Goal: Obtain resource: Download file/media

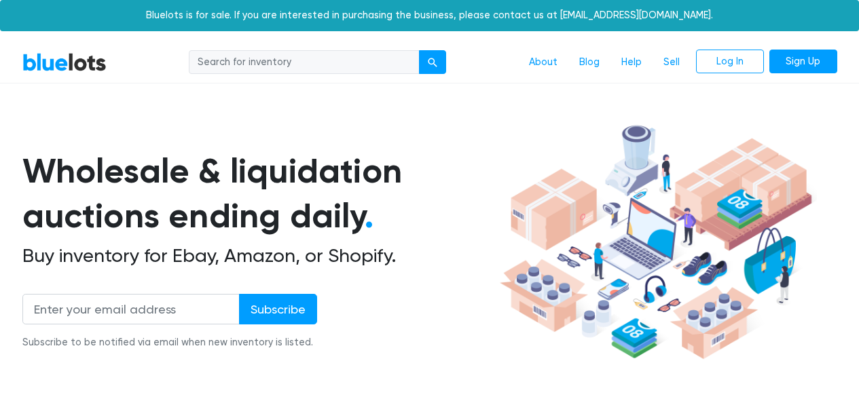
scroll to position [2810, 0]
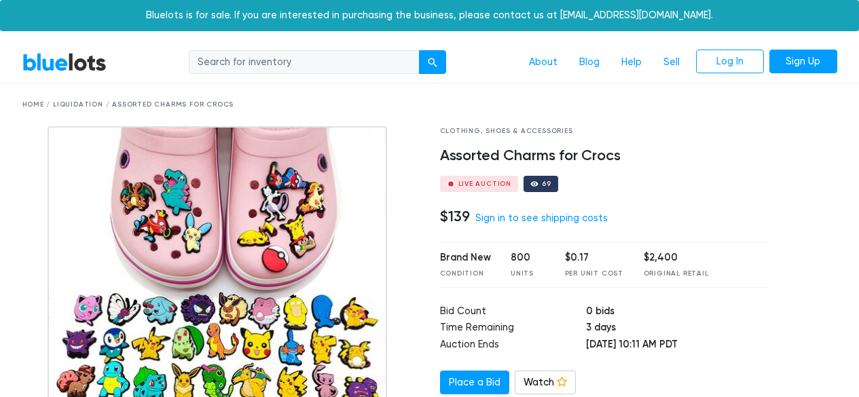
scroll to position [204, 0]
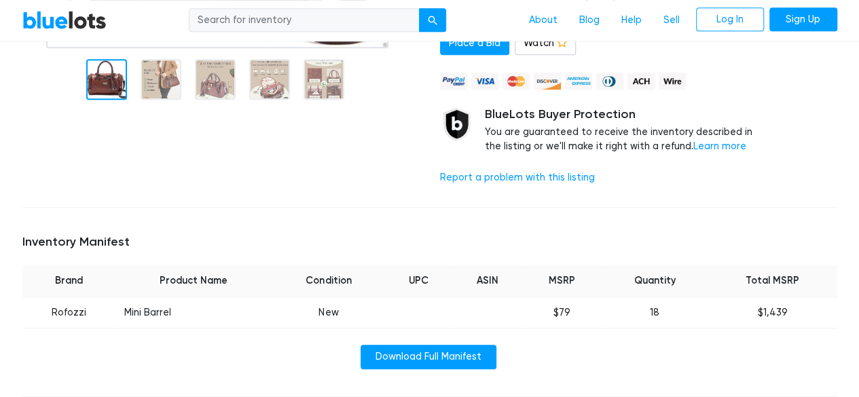
scroll to position [407, 0]
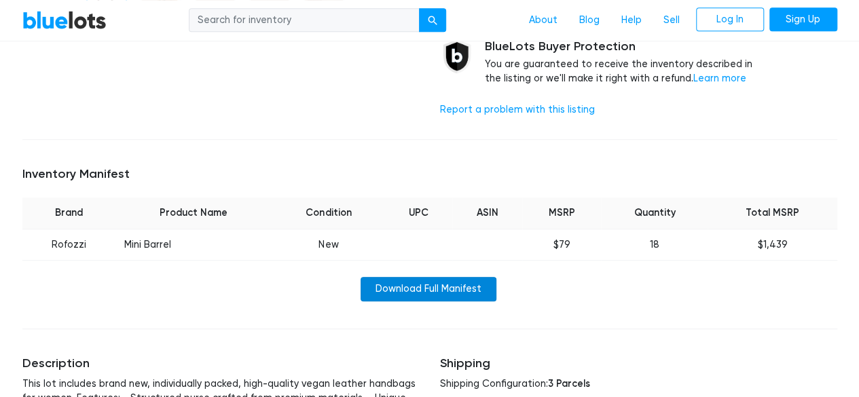
click at [469, 289] on link "Download Full Manifest" at bounding box center [429, 289] width 136 height 24
